Goal: Book appointment/travel/reservation

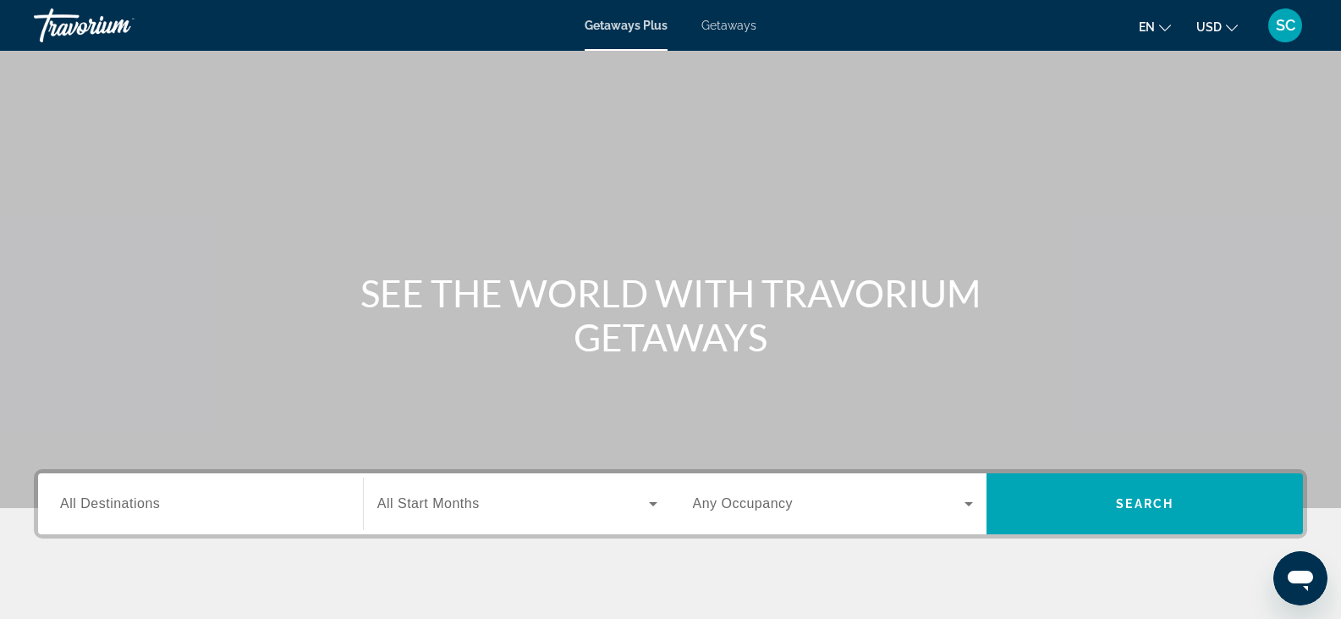
click at [124, 507] on span "All Destinations" at bounding box center [110, 503] width 100 height 14
click at [124, 507] on input "Destination All Destinations" at bounding box center [200, 504] width 281 height 20
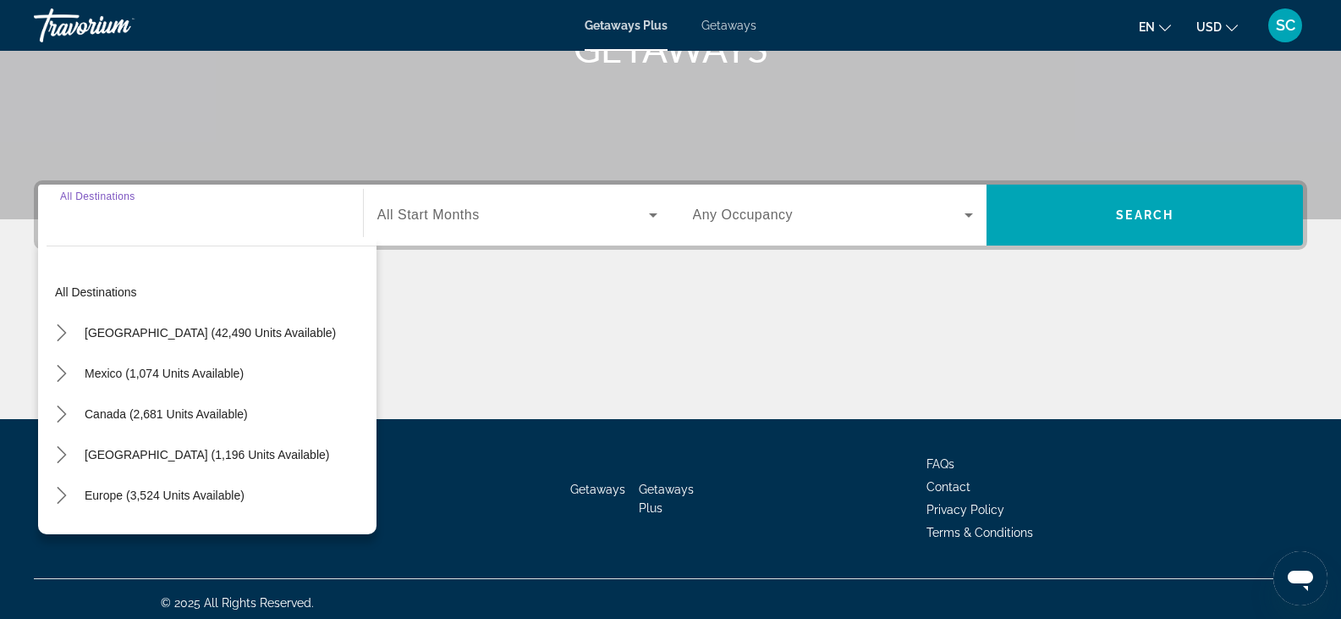
scroll to position [296, 0]
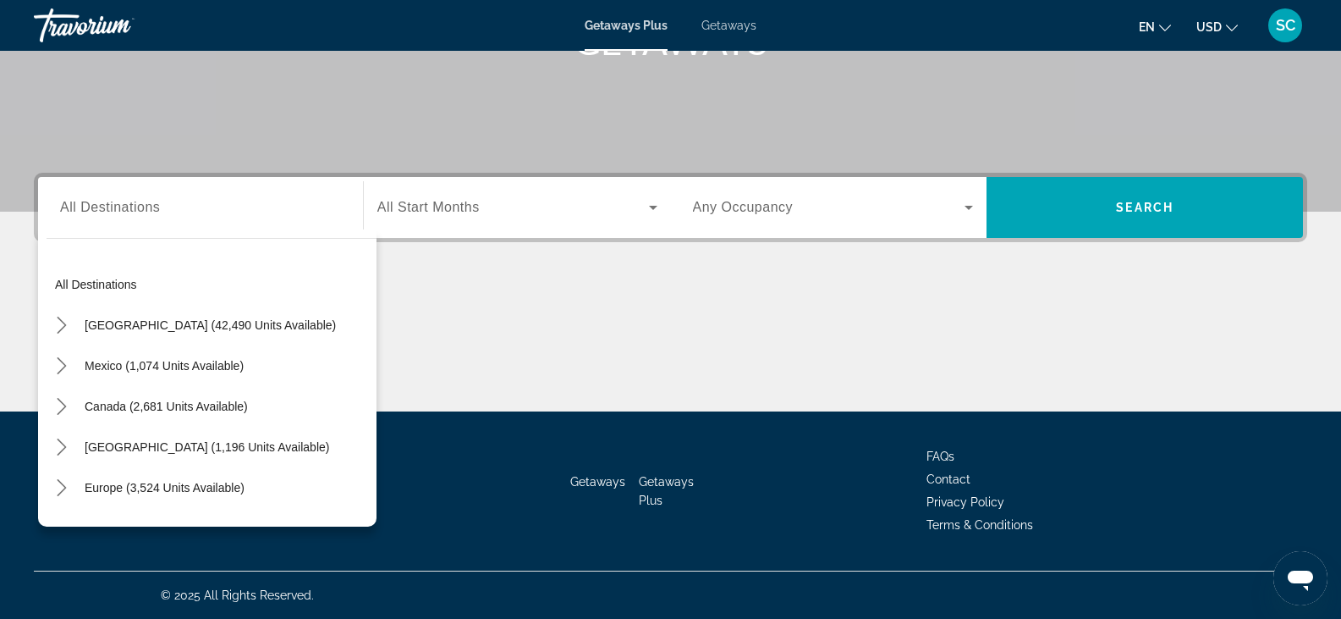
click at [130, 219] on div "Search widget" at bounding box center [200, 208] width 281 height 48
click at [140, 485] on span "Europe (3,524 units available)" at bounding box center [165, 488] width 160 height 14
type input "**********"
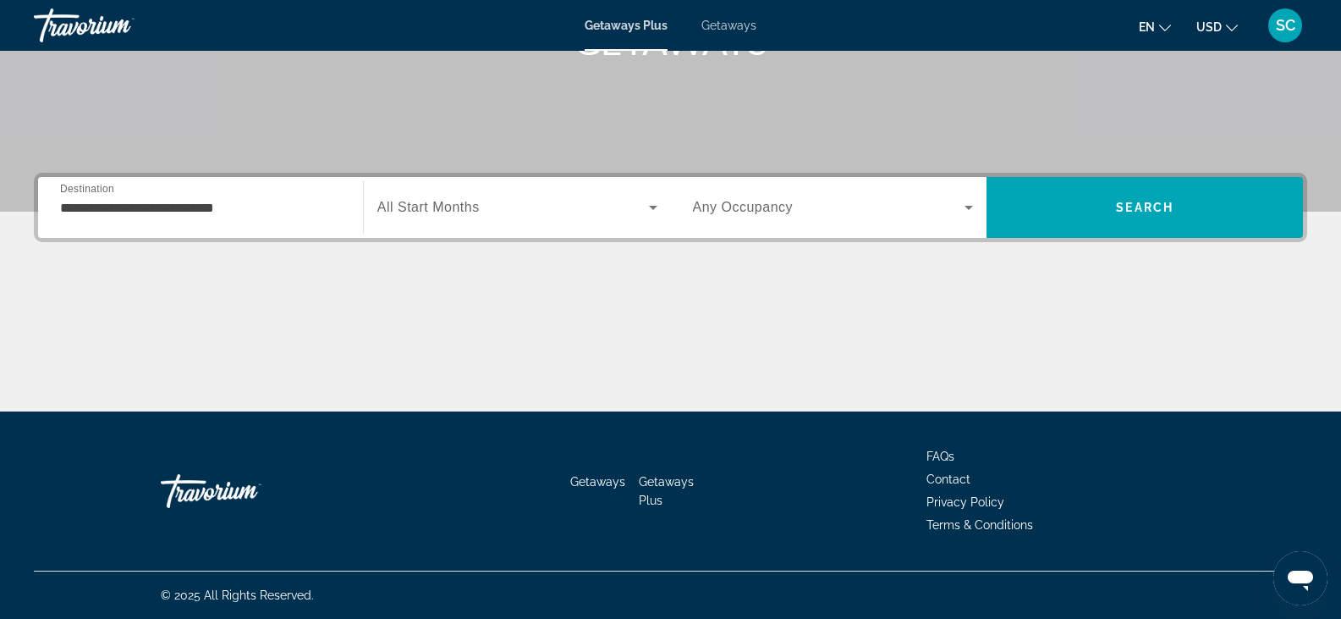
click at [538, 226] on div "Search widget" at bounding box center [517, 207] width 280 height 47
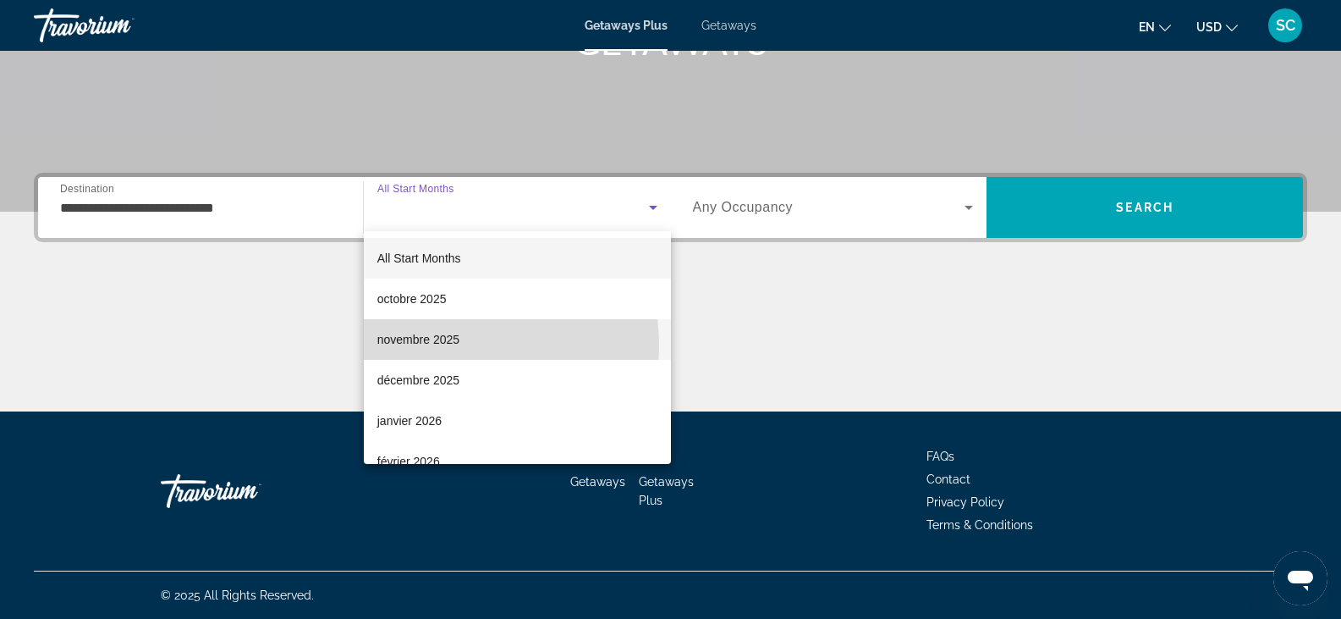
click at [443, 345] on span "novembre 2025" at bounding box center [418, 339] width 82 height 20
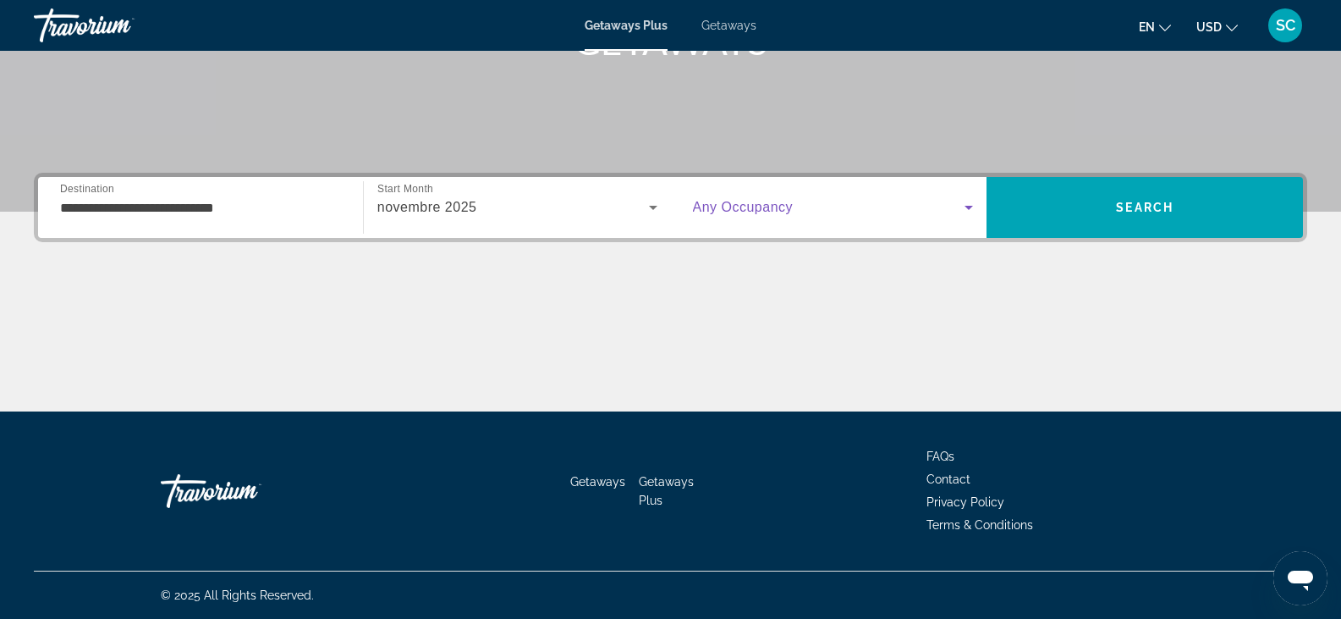
click at [799, 215] on span "Search widget" at bounding box center [829, 207] width 273 height 20
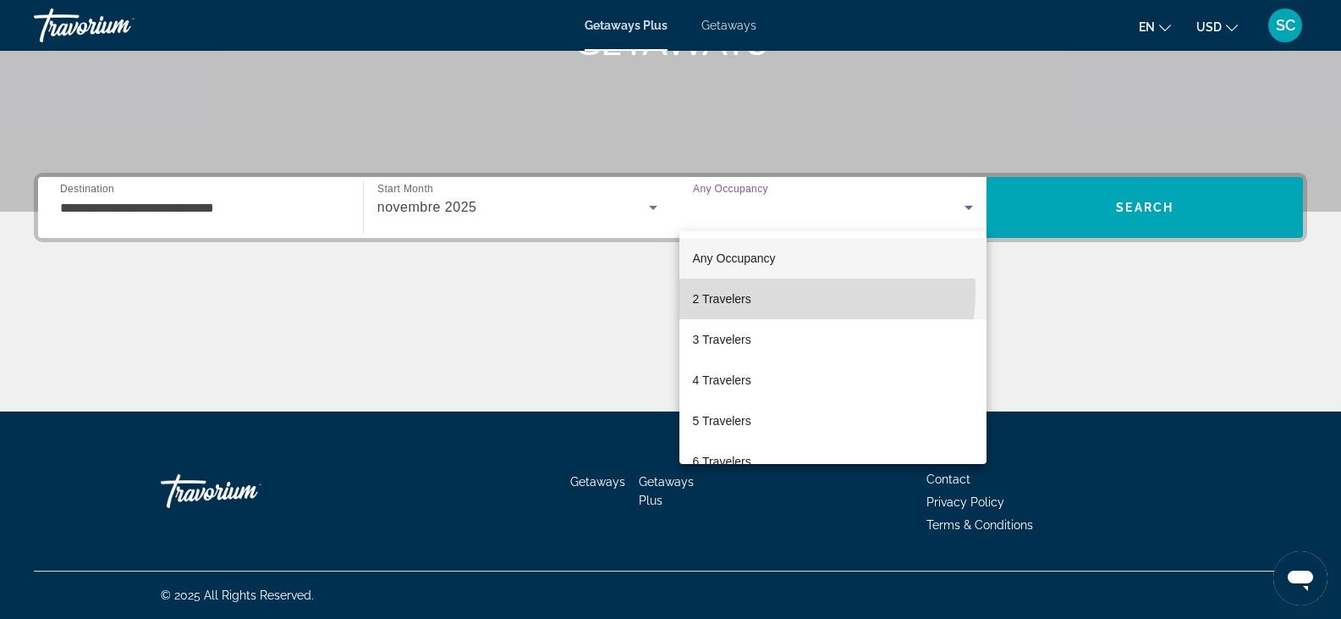
click at [763, 291] on mat-option "2 Travelers" at bounding box center [834, 298] width 308 height 41
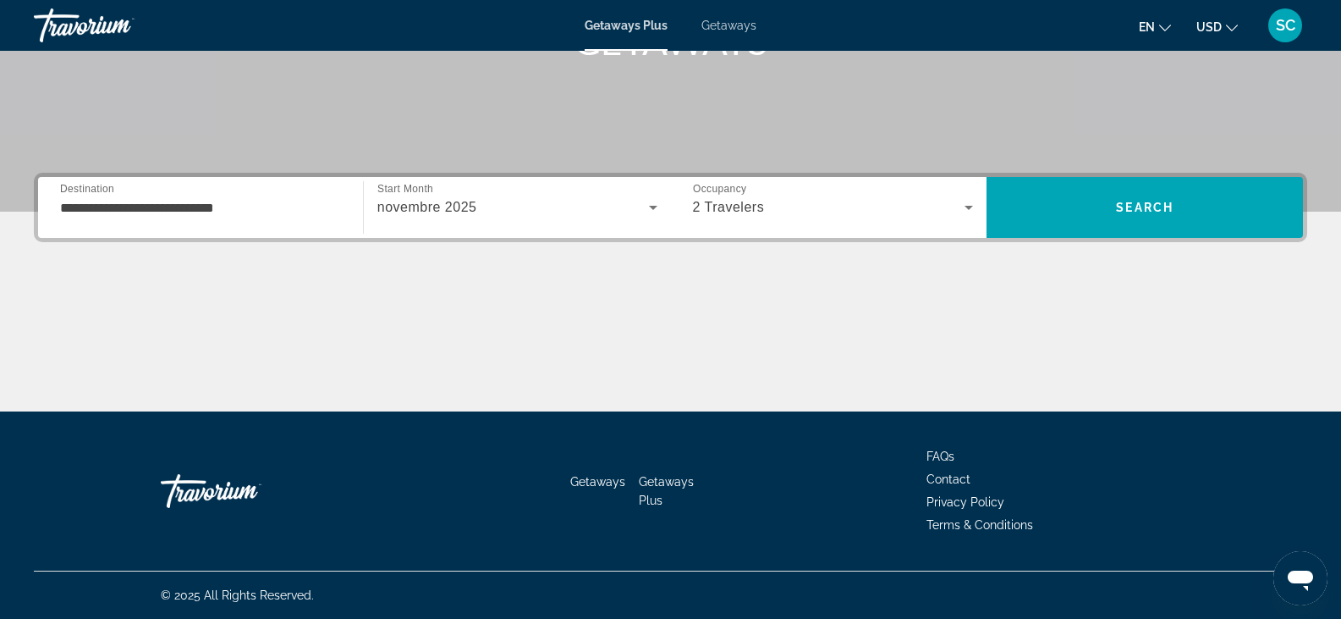
click at [1139, 244] on div "**********" at bounding box center [670, 292] width 1341 height 239
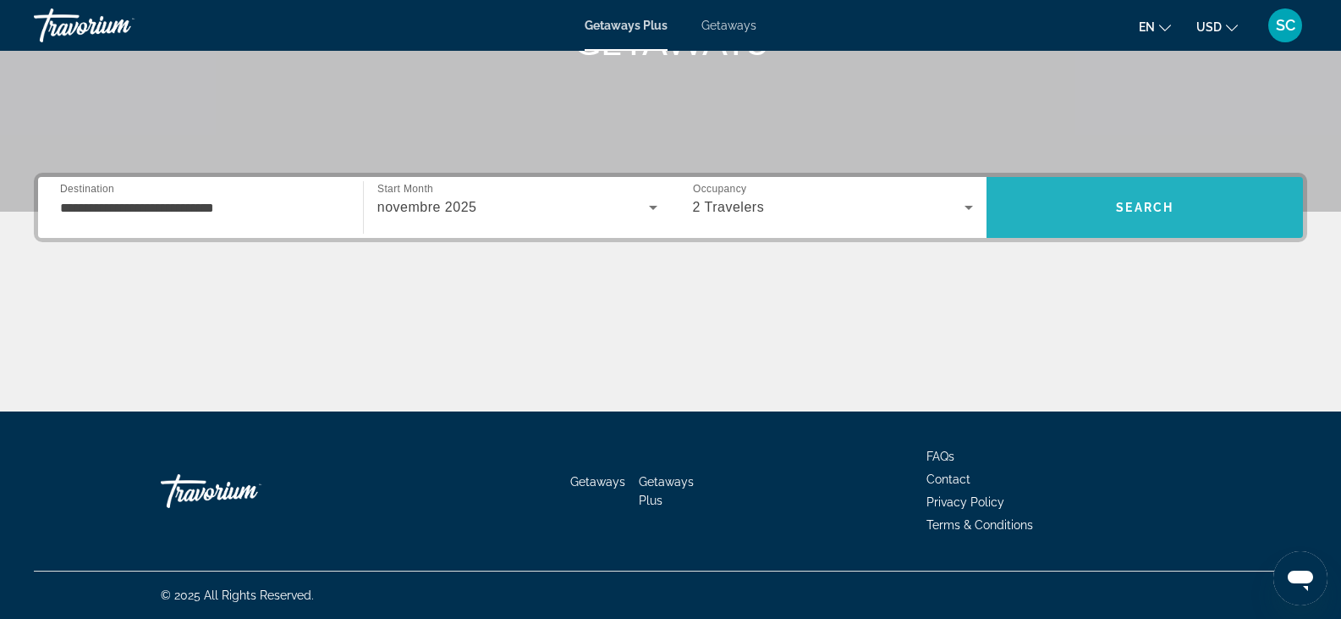
click at [1115, 217] on span "Search" at bounding box center [1145, 207] width 317 height 41
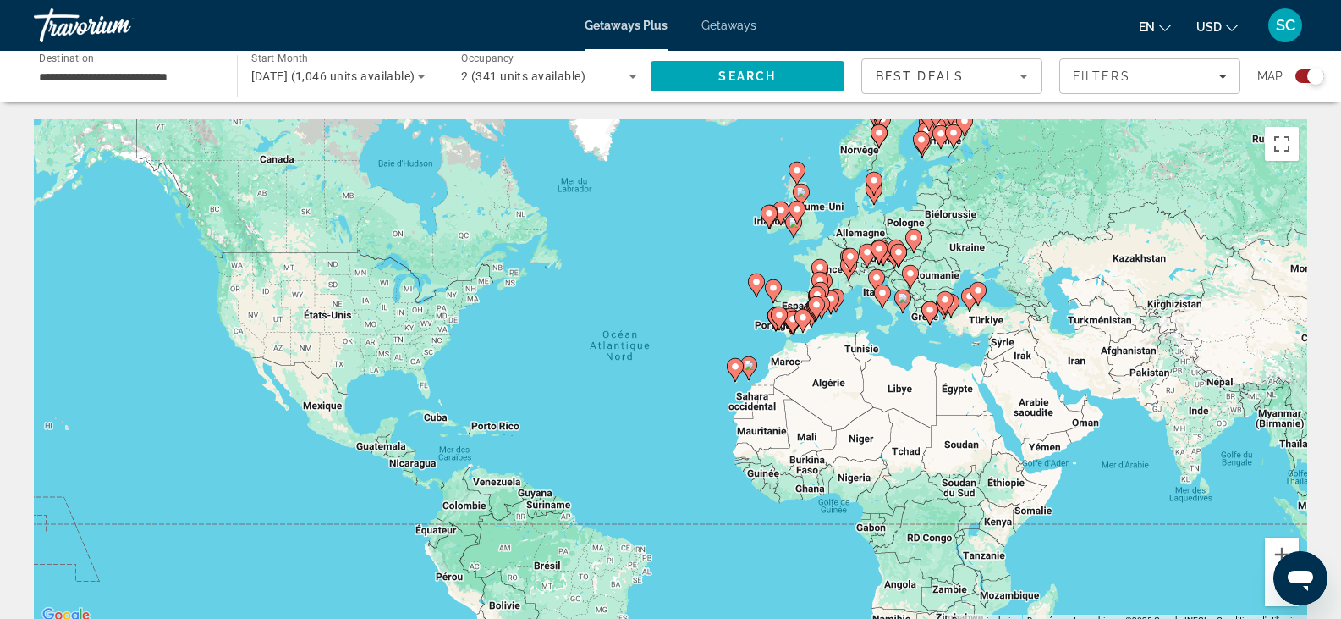
click at [791, 305] on div "Pour activer le glissement avec le clavier, appuyez sur Alt+Entrée. Une fois ce…" at bounding box center [671, 372] width 1274 height 508
click at [779, 285] on icon "Main content" at bounding box center [772, 291] width 15 height 22
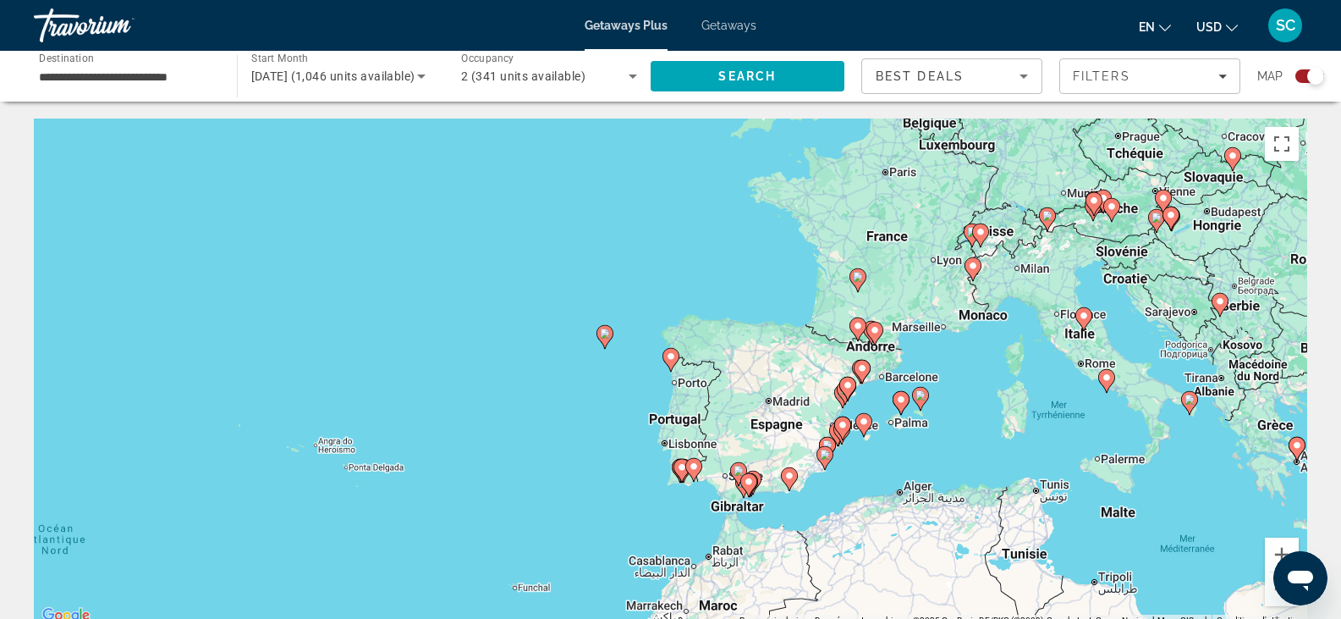
click at [600, 344] on gmp-advanced-marker "Main content" at bounding box center [605, 336] width 17 height 25
type input "**********"
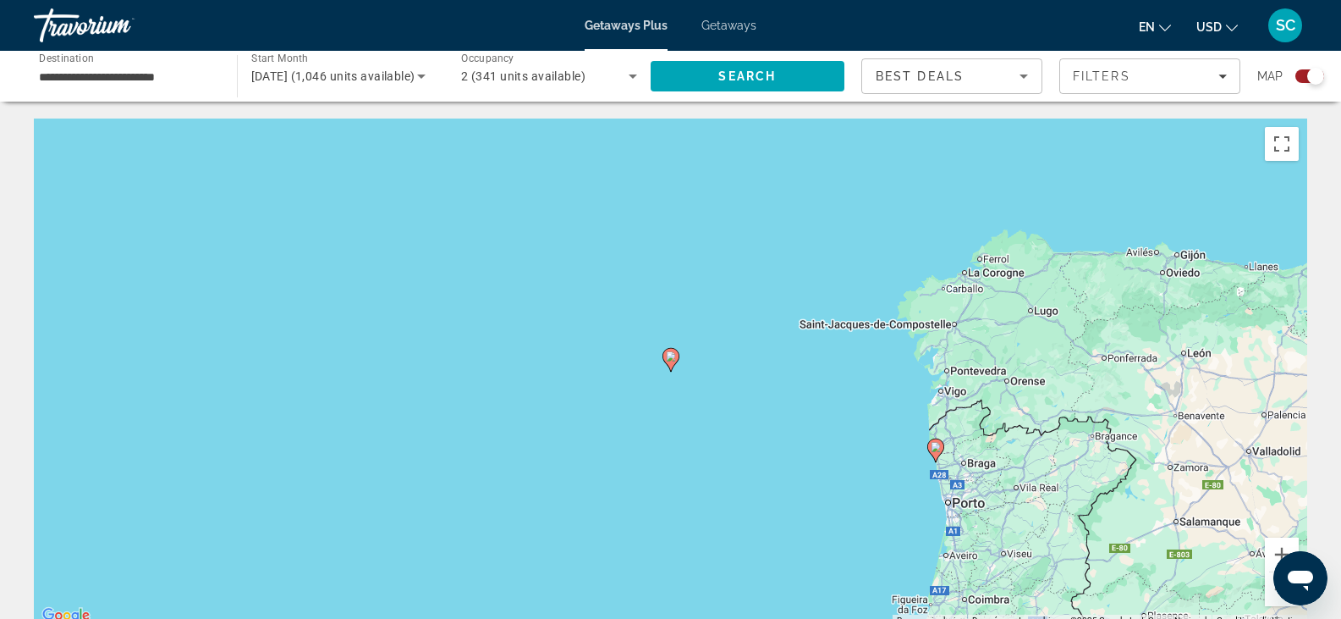
click at [674, 366] on icon "Main content" at bounding box center [671, 360] width 17 height 24
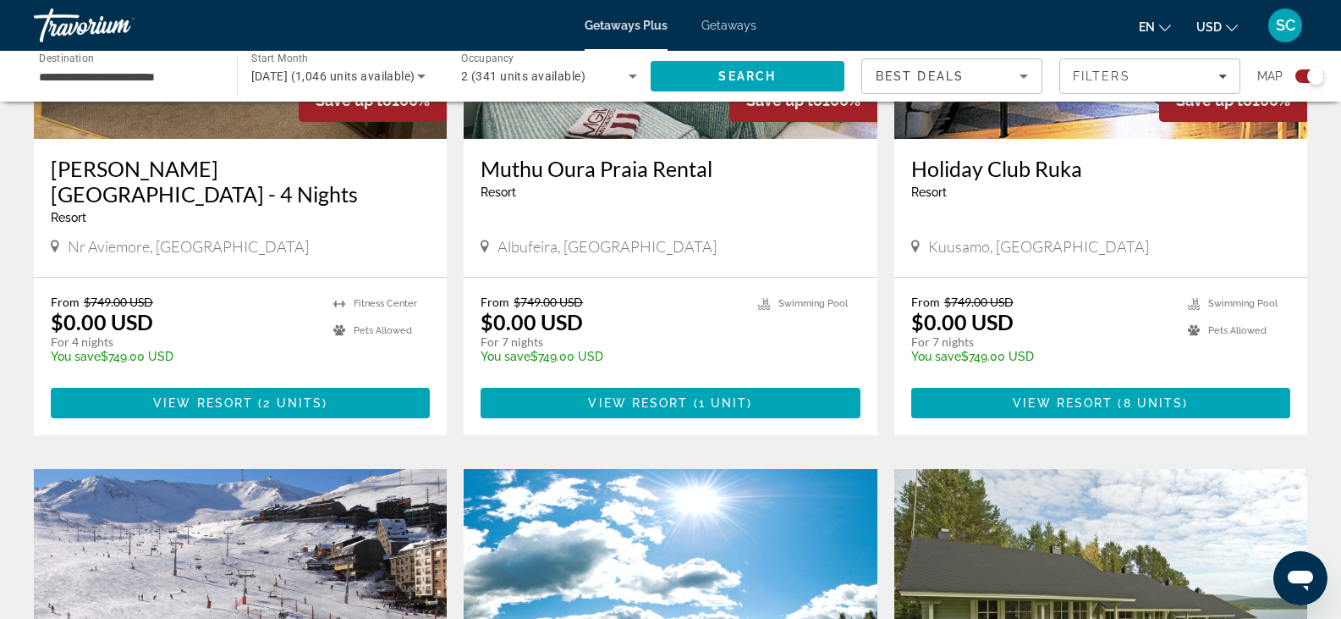
scroll to position [1434, 0]
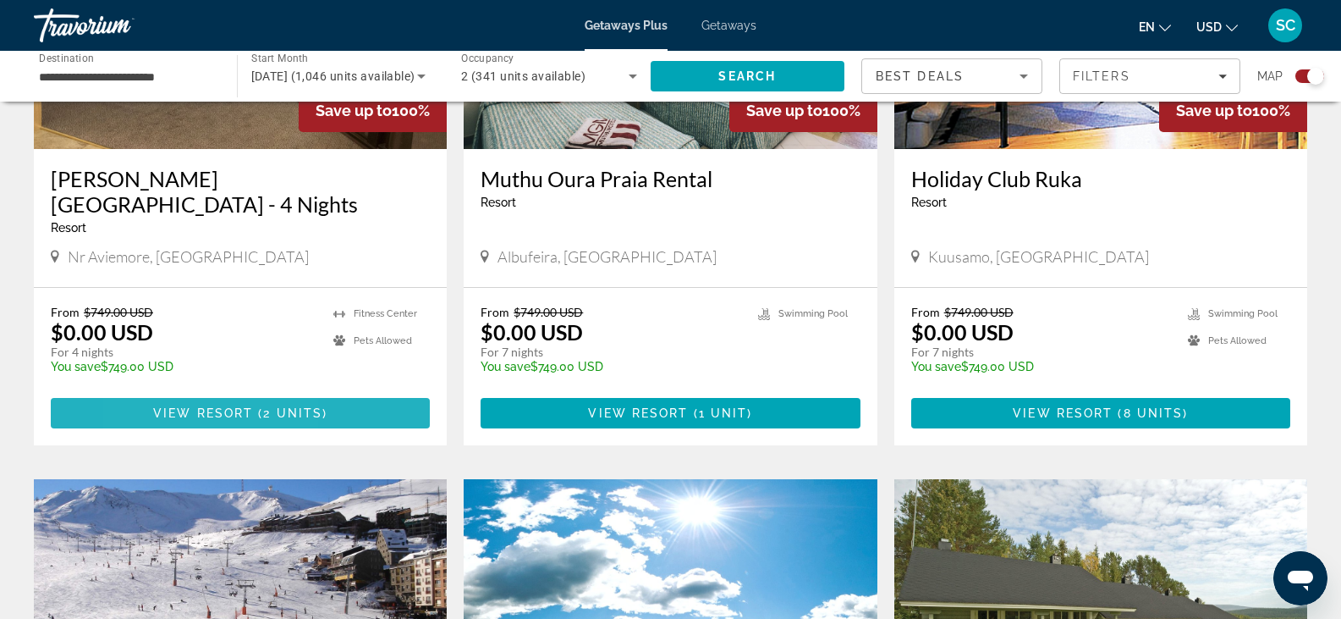
click at [160, 393] on span "Main content" at bounding box center [240, 413] width 379 height 41
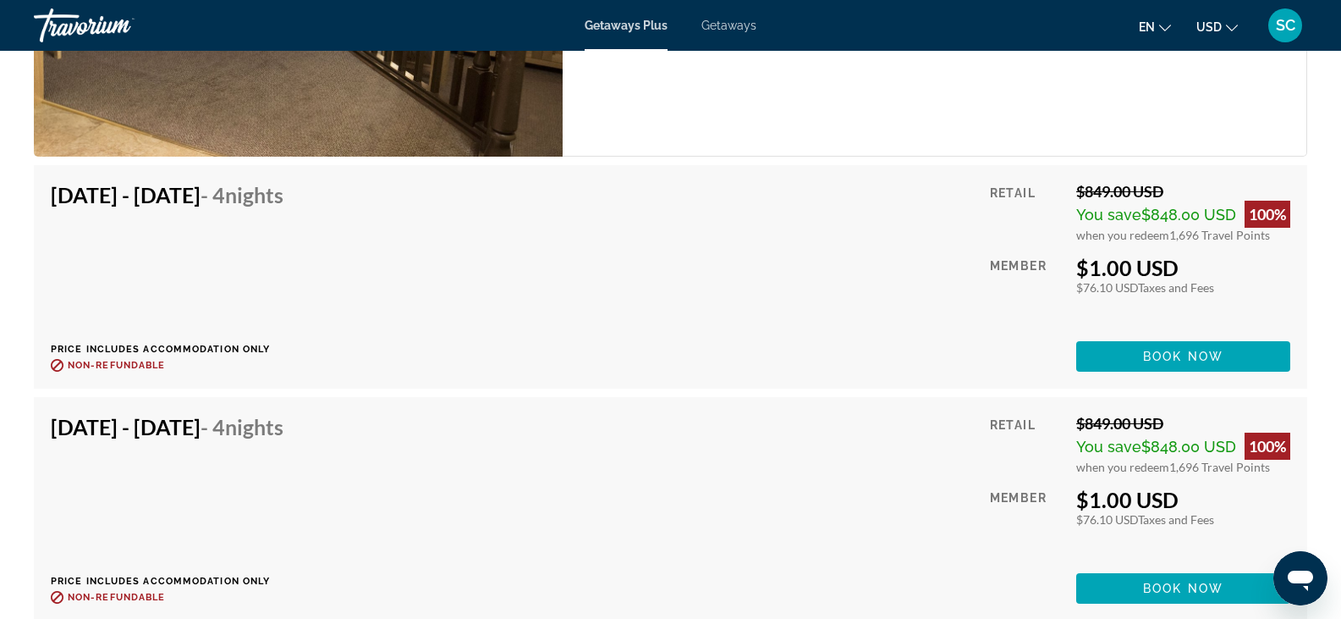
scroll to position [3272, 0]
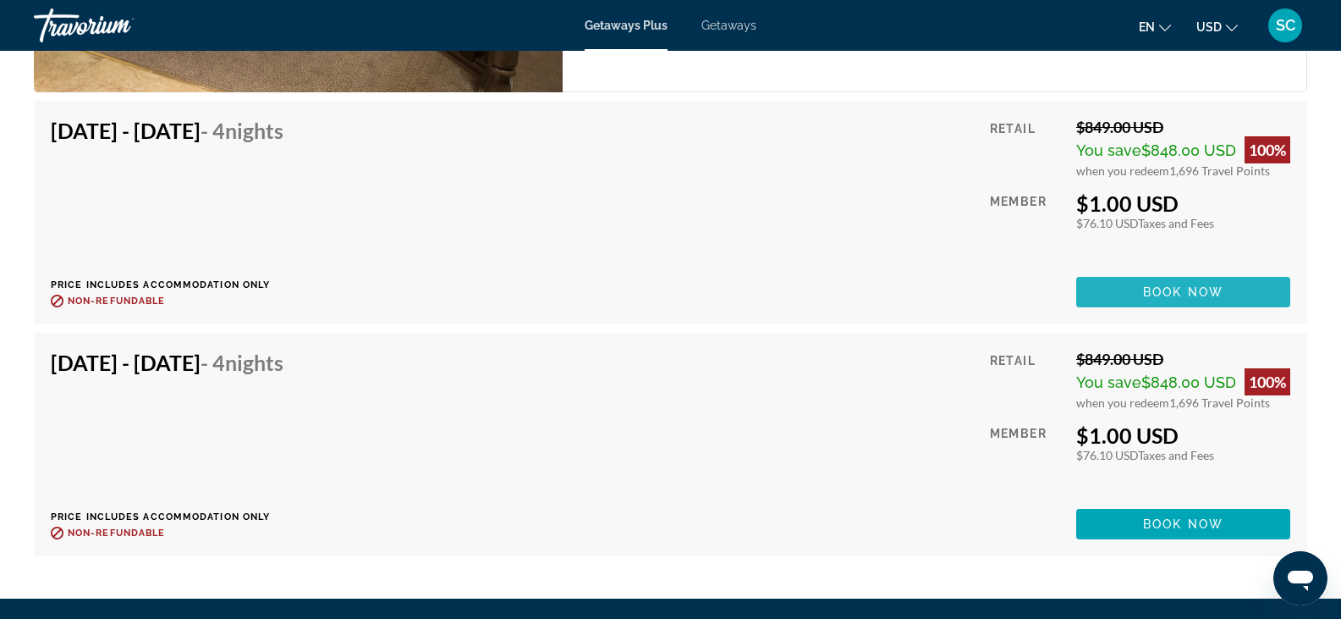
click at [1187, 291] on span "Book now" at bounding box center [1183, 292] width 80 height 14
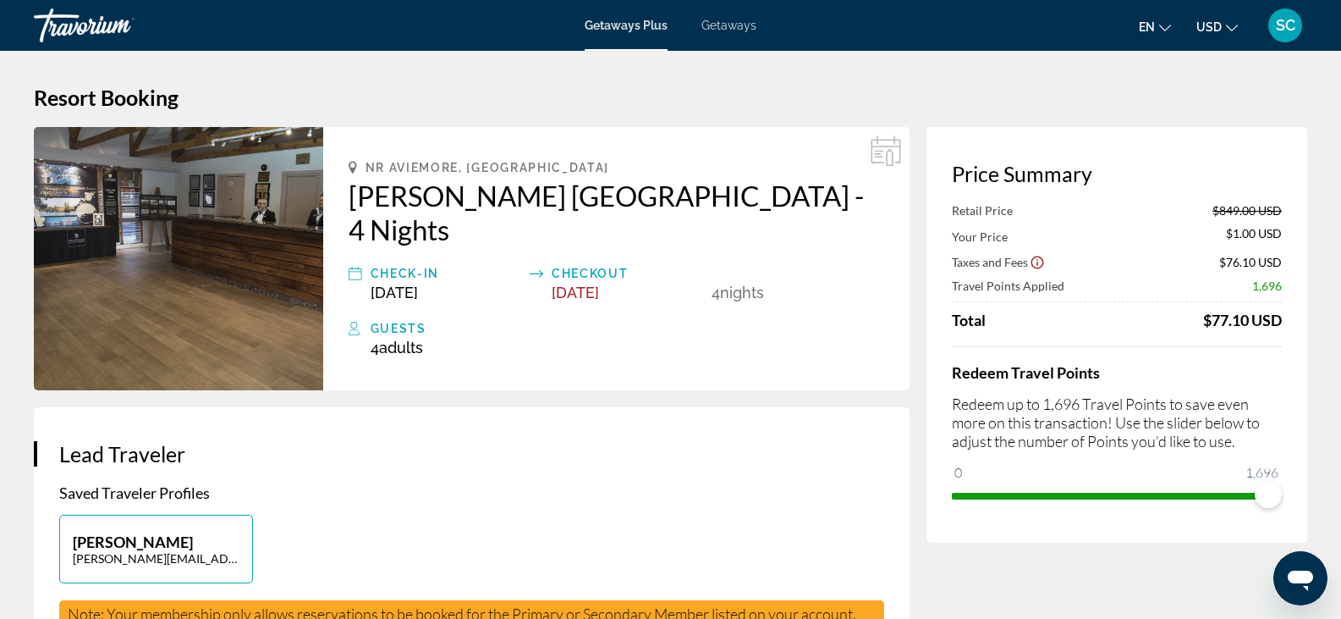
click at [431, 197] on h2 "[PERSON_NAME] [GEOGRAPHIC_DATA] - 4 Nights" at bounding box center [617, 213] width 536 height 68
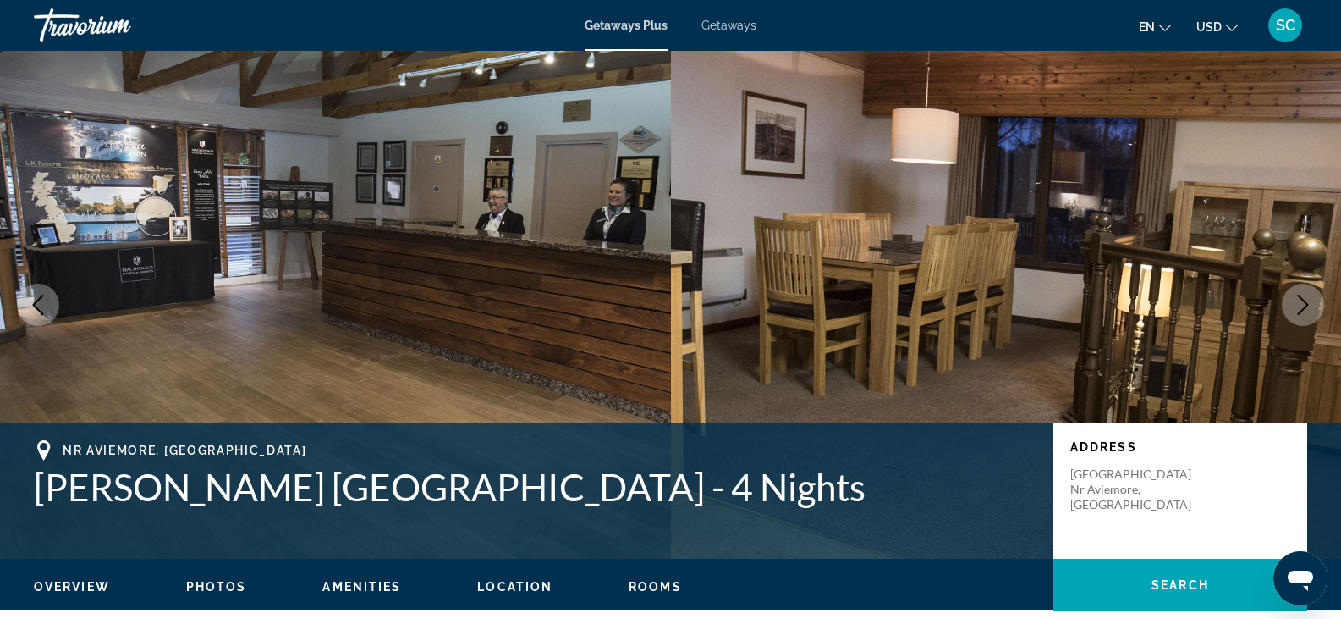
click at [1319, 300] on button "Next image" at bounding box center [1303, 305] width 42 height 42
